Goal: Task Accomplishment & Management: Use online tool/utility

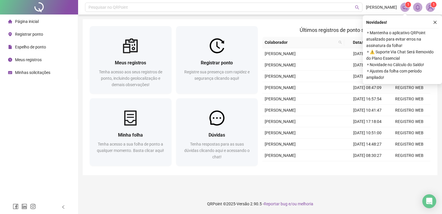
click at [434, 21] on icon "close" at bounding box center [435, 22] width 4 height 4
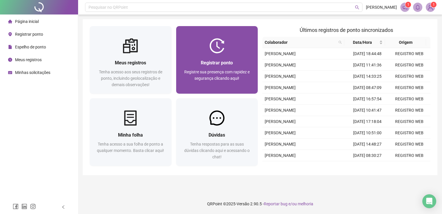
click at [210, 52] on img at bounding box center [217, 45] width 15 height 15
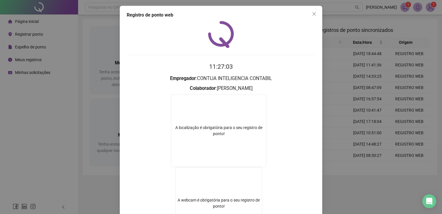
scroll to position [65, 0]
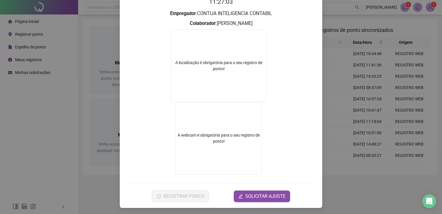
click at [354, 124] on div "Registro de ponto web 11:27:03 Empregador : CONTIJA INTELIGENCIA CONTABIL Colab…" at bounding box center [221, 107] width 442 height 214
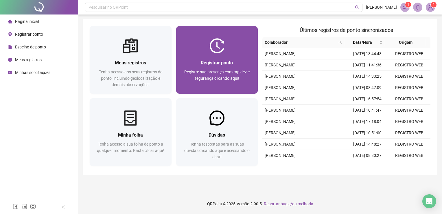
click at [187, 62] on div "Registrar ponto" at bounding box center [217, 62] width 68 height 7
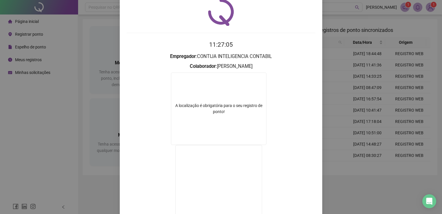
scroll to position [58, 0]
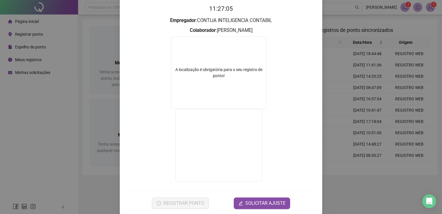
click at [346, 109] on div "Registro de ponto web 11:27:05 Empregador : CONTIJA INTELIGENCIA CONTABIL Colab…" at bounding box center [221, 107] width 442 height 214
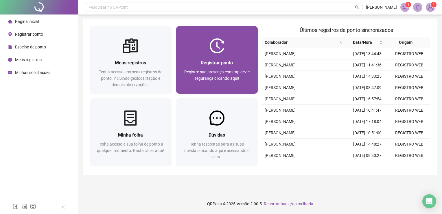
click at [224, 61] on span "Registrar ponto" at bounding box center [217, 62] width 32 height 5
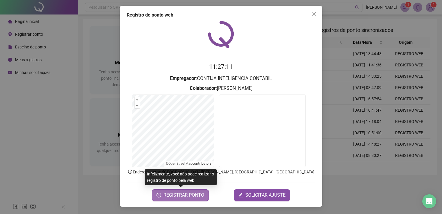
click at [178, 195] on span "REGISTRAR PONTO" at bounding box center [184, 194] width 41 height 7
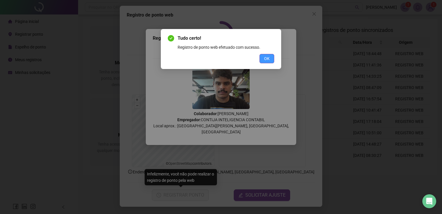
click at [270, 58] on button "OK" at bounding box center [267, 58] width 15 height 9
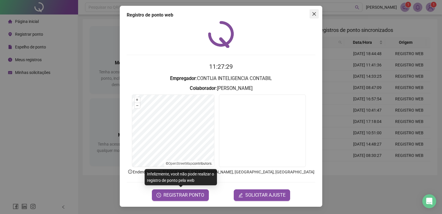
click at [316, 13] on icon "close" at bounding box center [314, 14] width 5 height 5
